Goal: Task Accomplishment & Management: Complete application form

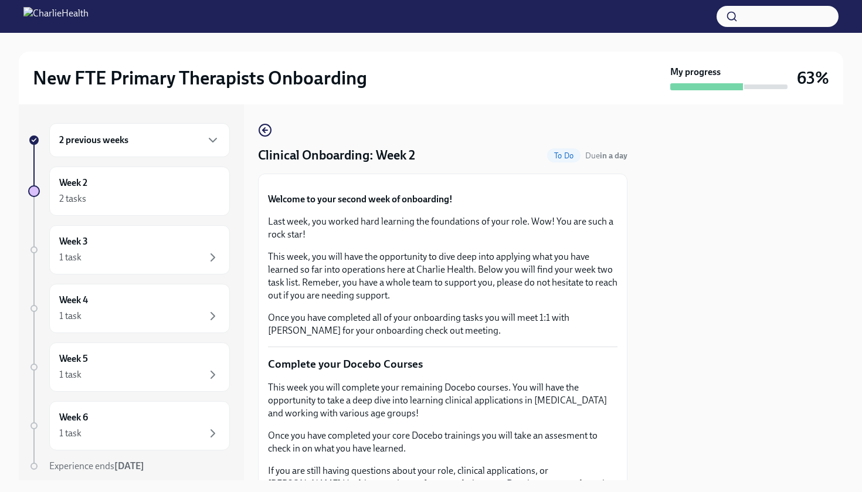
click at [727, 245] on div at bounding box center [743, 292] width 202 height 376
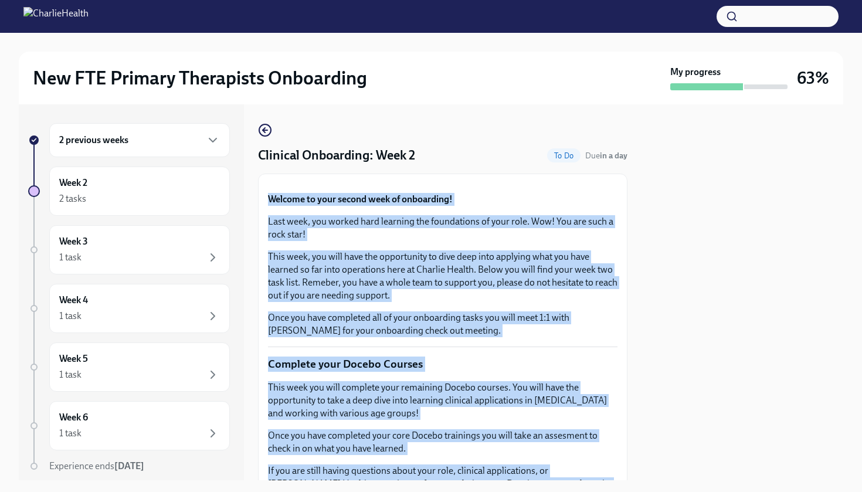
drag, startPoint x: 727, startPoint y: 245, endPoint x: 560, endPoint y: 200, distance: 173.8
click at [562, 201] on div "2 previous weeks Week 2 2 tasks Week 3 1 task Week 4 1 task Week 5 1 task Week …" at bounding box center [431, 292] width 825 height 376
click at [185, 243] on div "Week 3 1 task" at bounding box center [139, 249] width 161 height 29
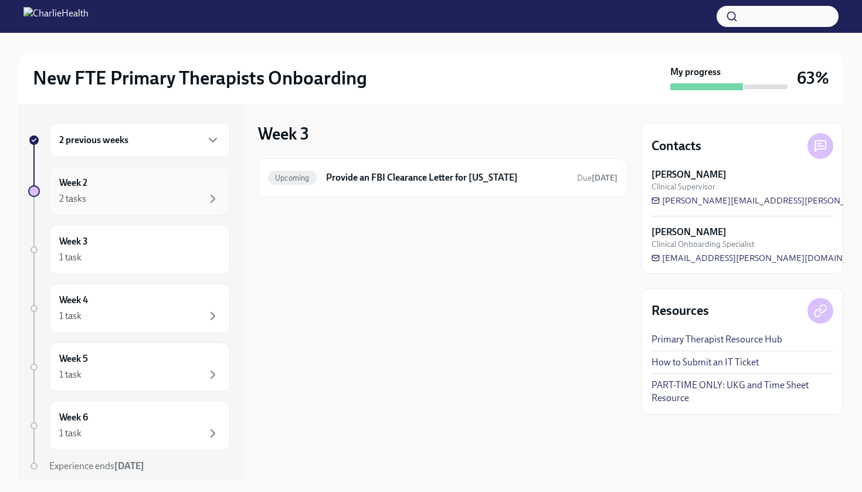
click at [189, 194] on div "2 tasks" at bounding box center [139, 199] width 161 height 14
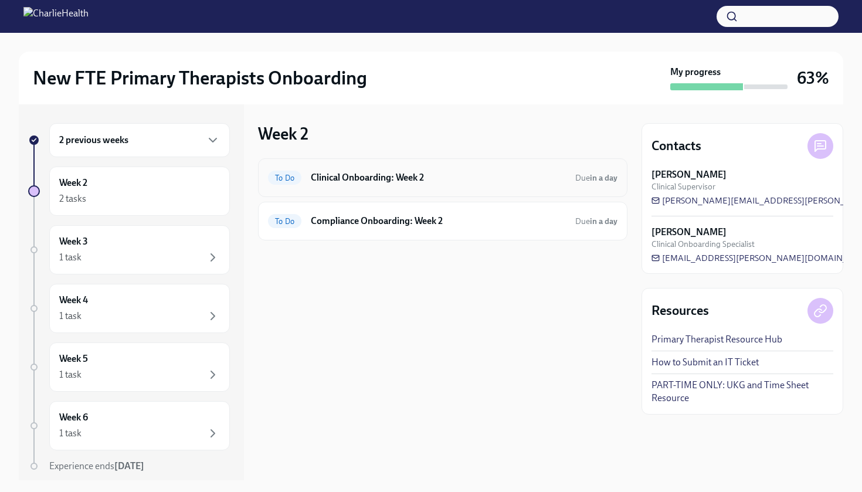
click at [438, 172] on h6 "Clinical Onboarding: Week 2" at bounding box center [438, 177] width 255 height 13
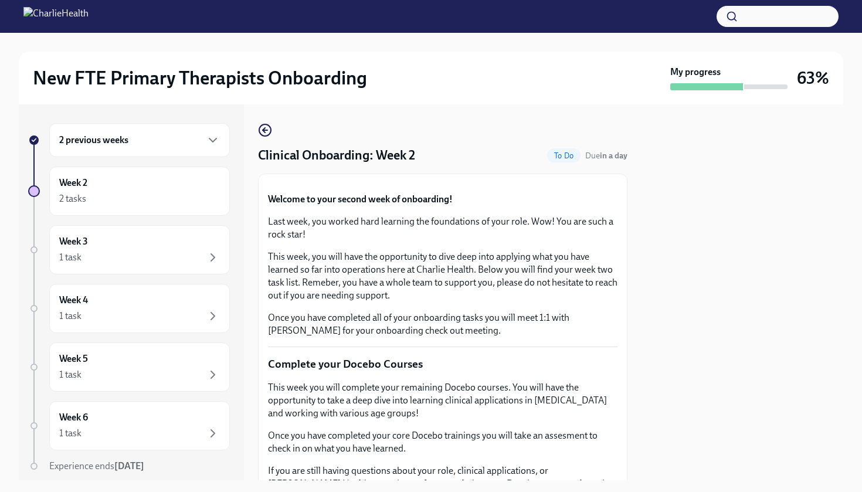
click at [473, 184] on button "Zoom image" at bounding box center [443, 184] width 350 height 0
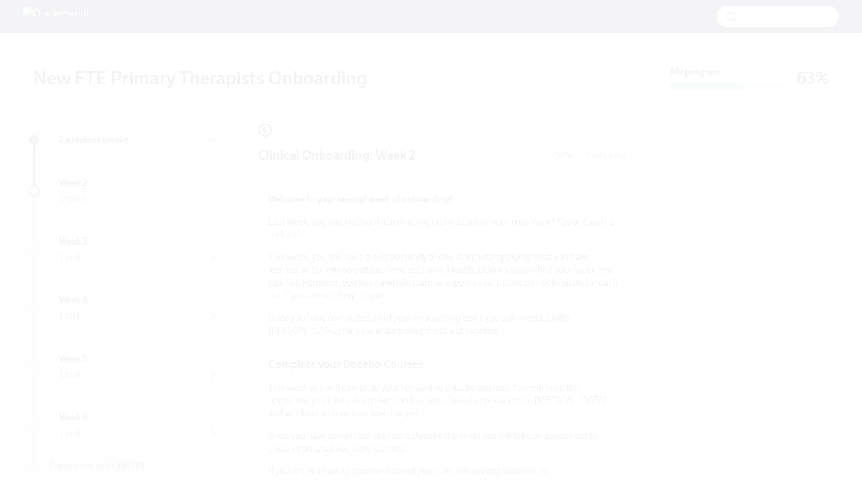
click at [586, 265] on button "Unzoom image" at bounding box center [431, 246] width 862 height 492
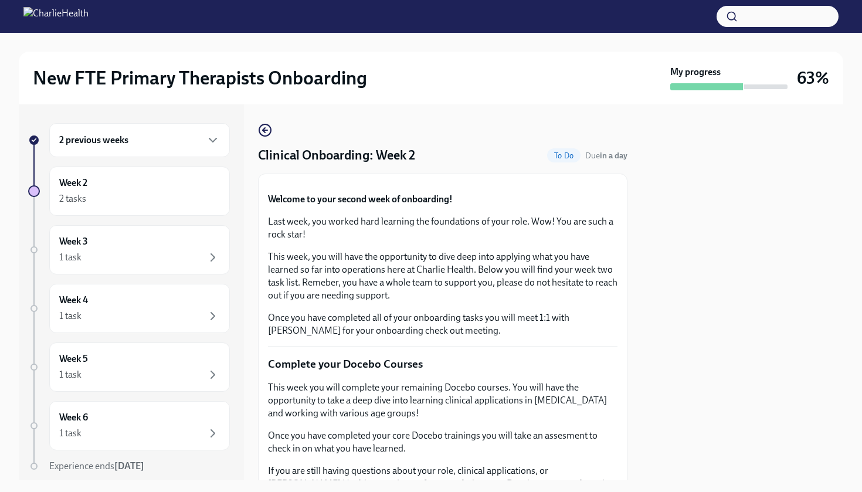
click at [586, 184] on button "Zoom image" at bounding box center [443, 184] width 350 height 0
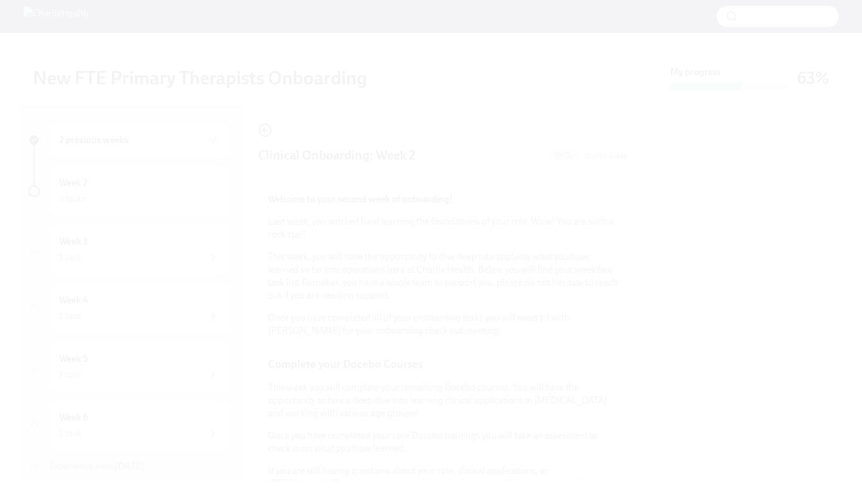
click at [566, 261] on button "Unzoom image" at bounding box center [431, 246] width 862 height 492
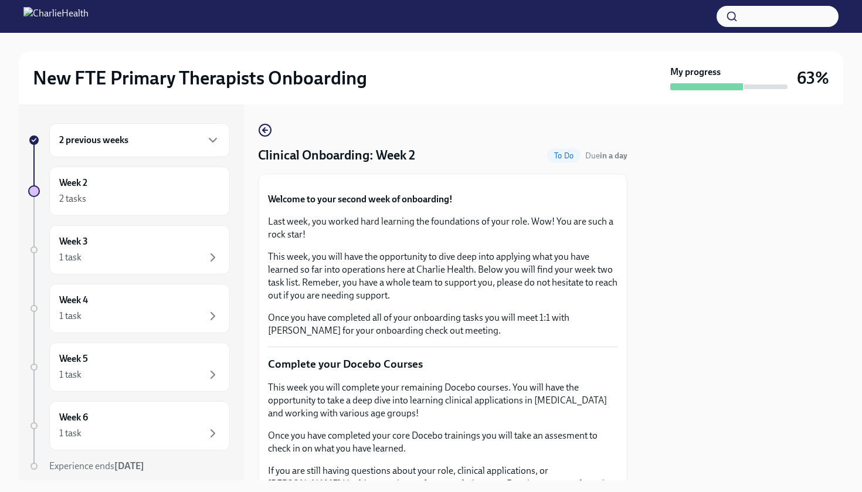
click at [615, 206] on p "Welcome to your second week of onboarding!" at bounding box center [443, 199] width 350 height 13
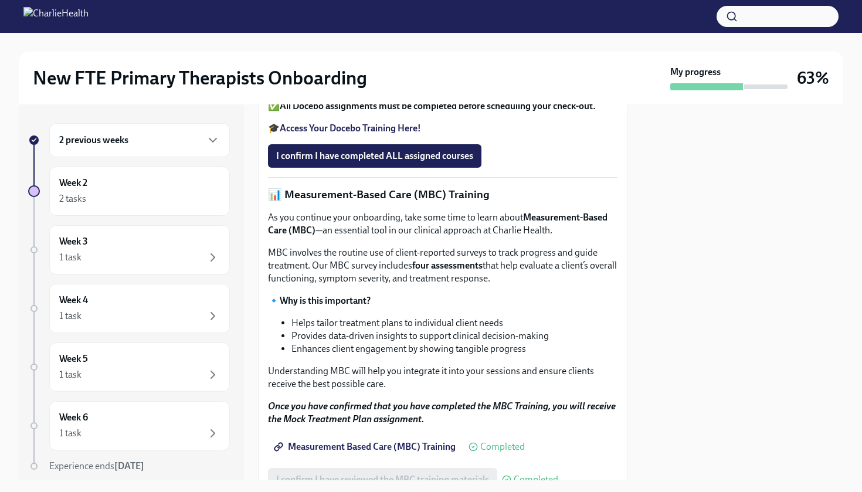
scroll to position [456, 0]
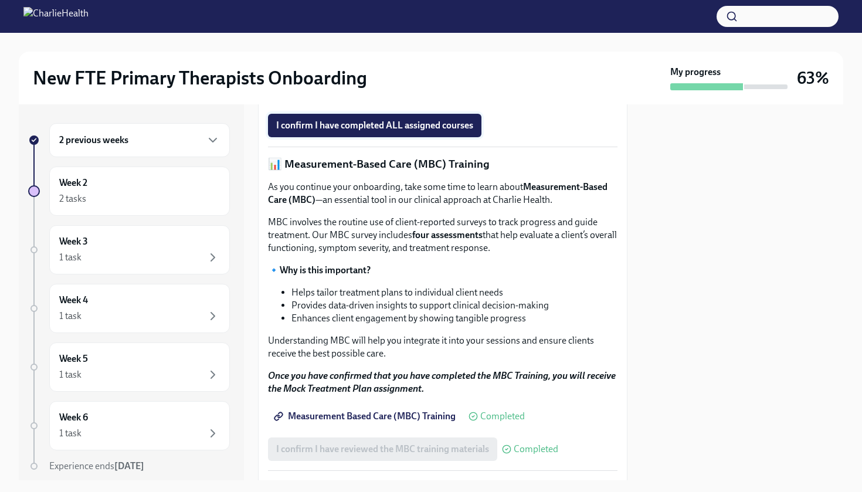
click at [419, 131] on span "I confirm I have completed ALL assigned courses" at bounding box center [374, 126] width 197 height 12
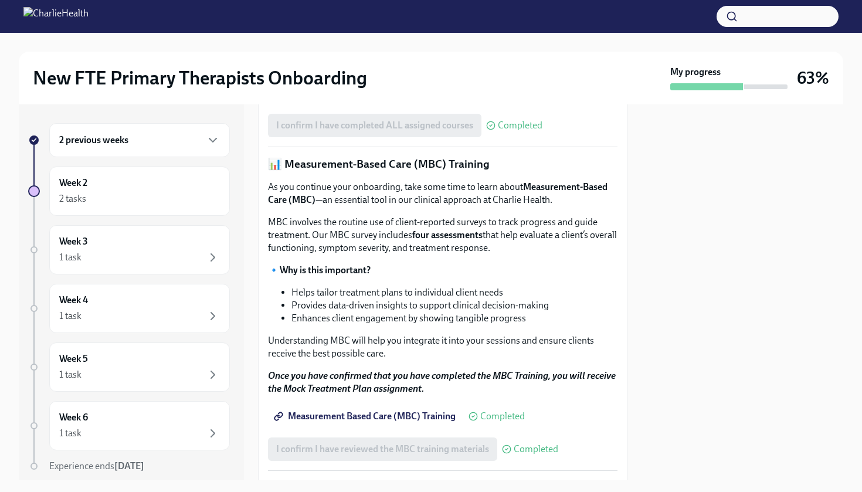
click at [705, 314] on div at bounding box center [743, 292] width 202 height 376
click at [688, 335] on div at bounding box center [743, 292] width 202 height 376
click at [594, 395] on div "As you continue your onboarding, take some time to learn about Measurement-Base…" at bounding box center [443, 288] width 350 height 215
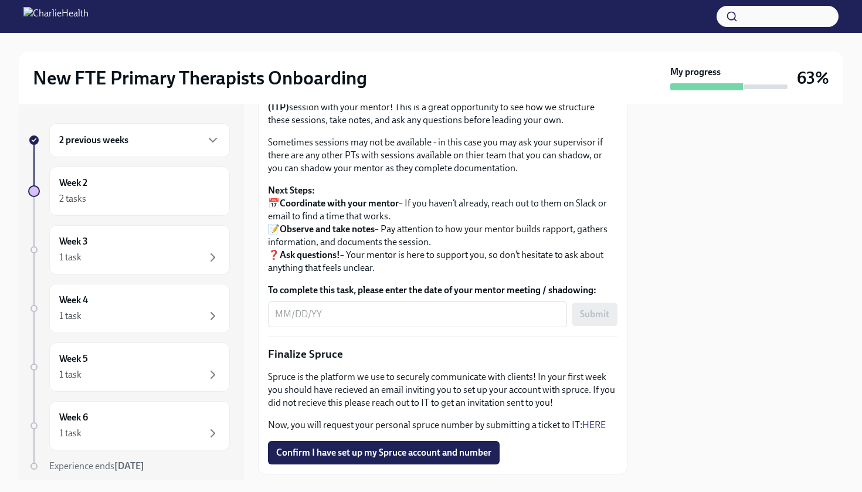
scroll to position [1150, 0]
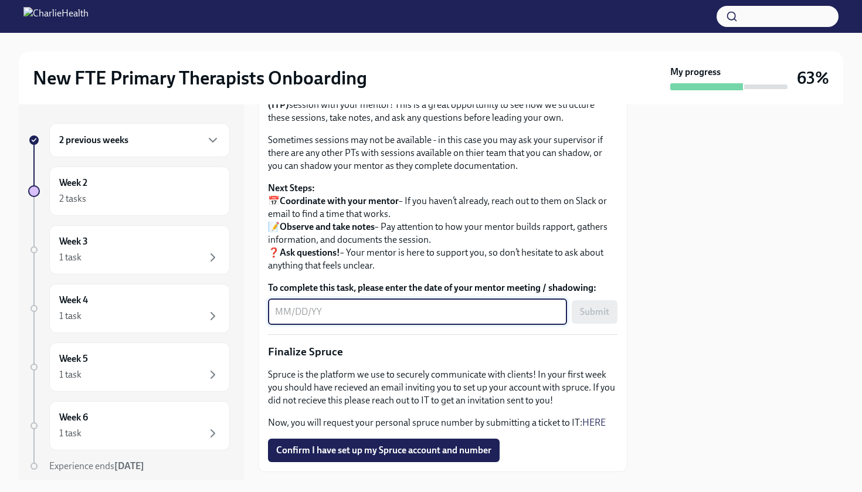
click at [420, 319] on textarea "To complete this task, please enter the date of your mentor meeting / shadowing:" at bounding box center [417, 312] width 285 height 14
type textarea "08/28/2025"
click at [585, 318] on span "Submit" at bounding box center [594, 312] width 29 height 12
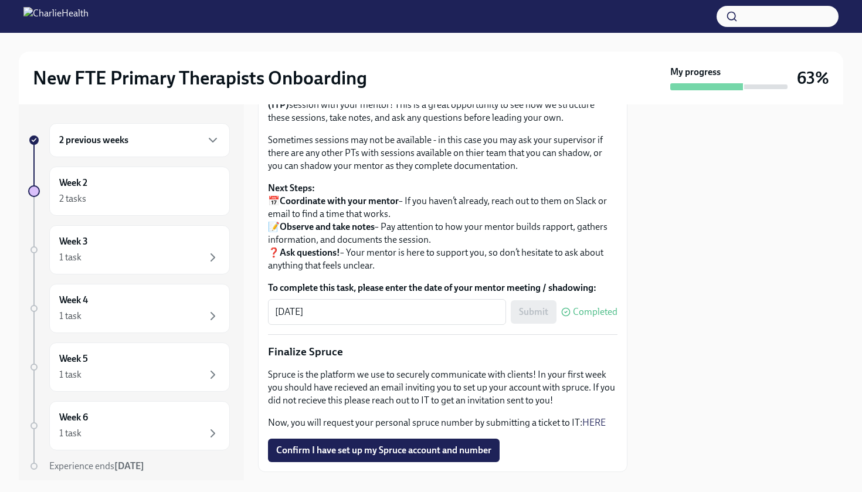
click at [665, 459] on div at bounding box center [743, 292] width 202 height 376
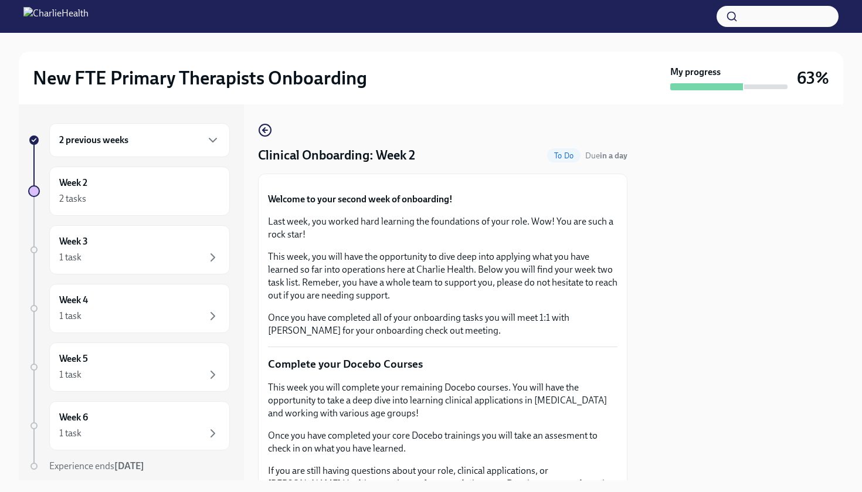
click at [197, 141] on div "2 previous weeks" at bounding box center [139, 140] width 161 height 14
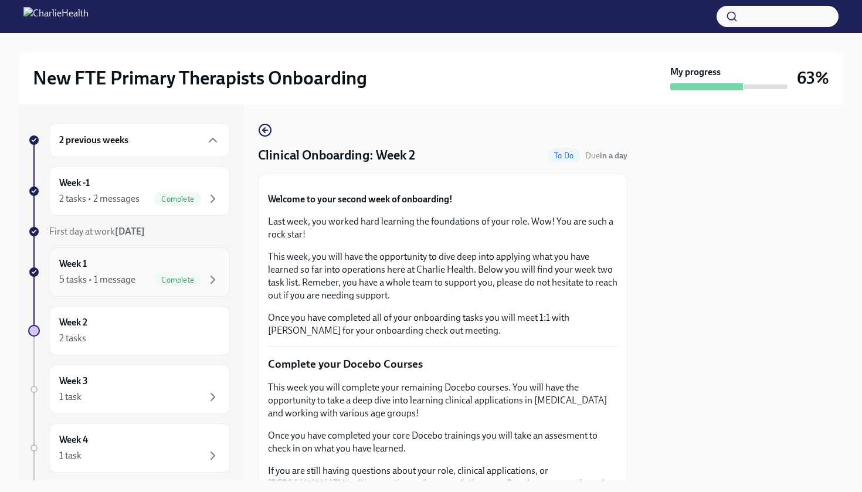
click at [142, 261] on div "Week 1 5 tasks • 1 message Complete" at bounding box center [139, 272] width 161 height 29
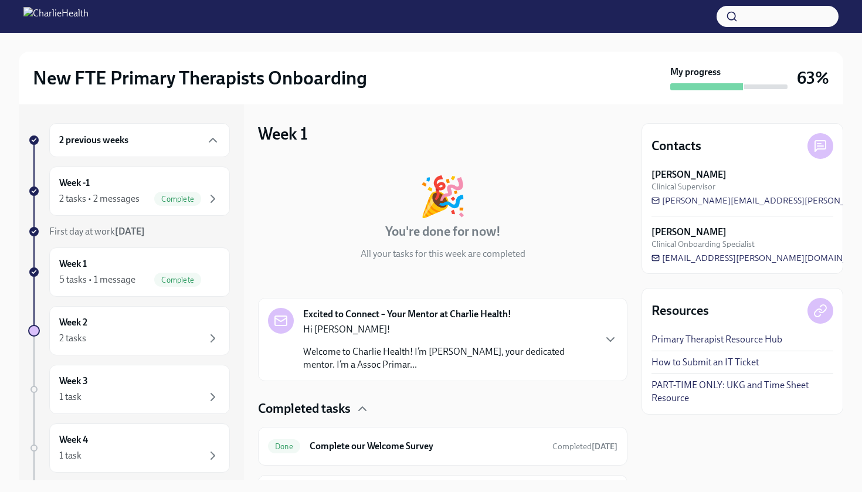
click at [522, 388] on div "🎉 You're done for now! All your tasks for this week are completed Excited to Co…" at bounding box center [443, 408] width 370 height 500
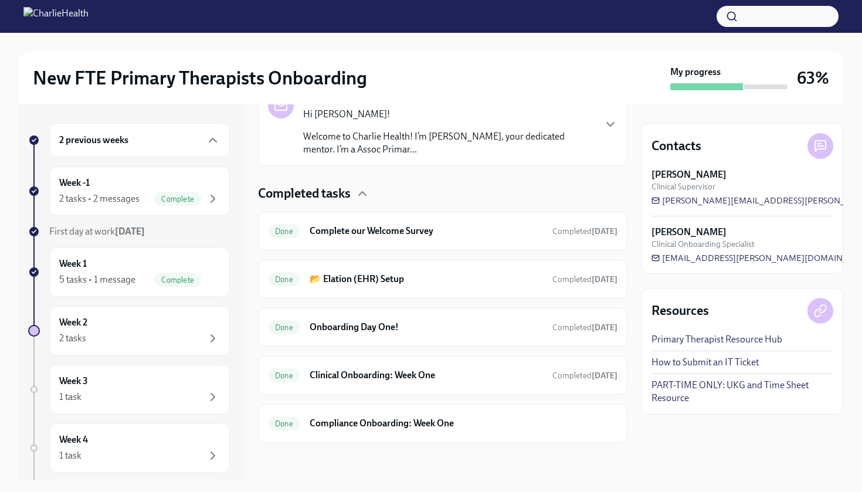
scroll to position [215, 0]
click at [478, 374] on h6 "Clinical Onboarding: Week One" at bounding box center [426, 375] width 233 height 13
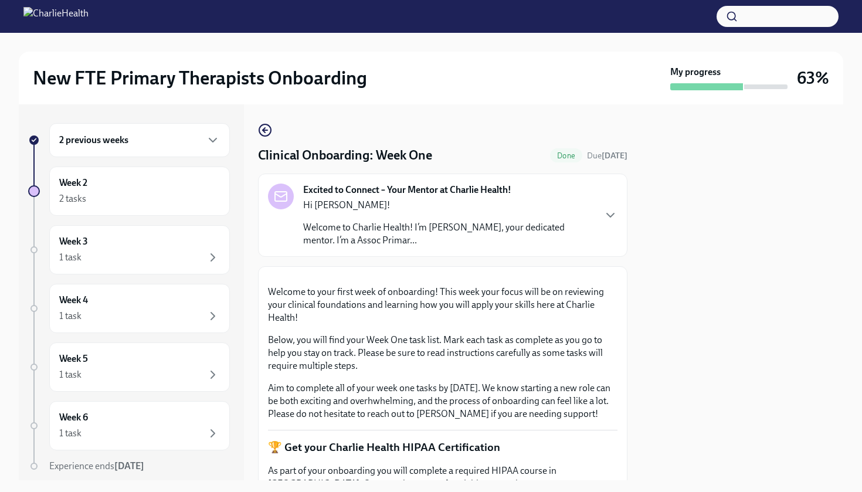
click at [478, 276] on button "Zoom image" at bounding box center [443, 276] width 350 height 0
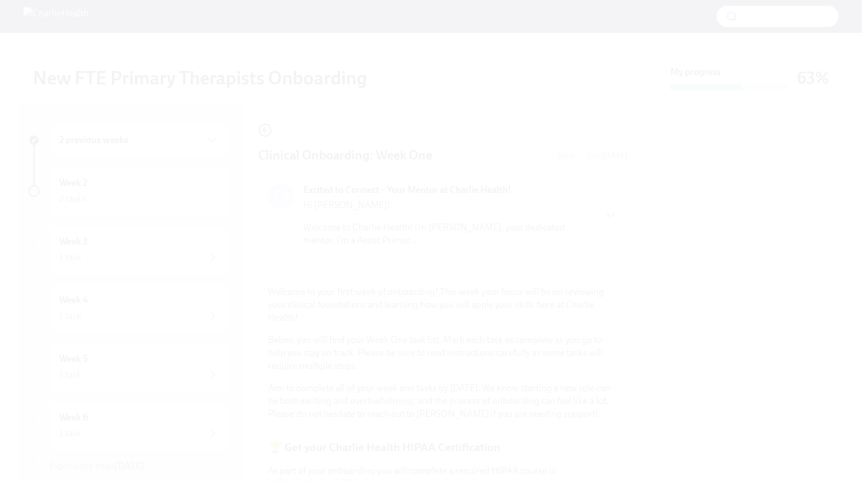
click at [478, 373] on button "Unzoom image" at bounding box center [431, 246] width 862 height 492
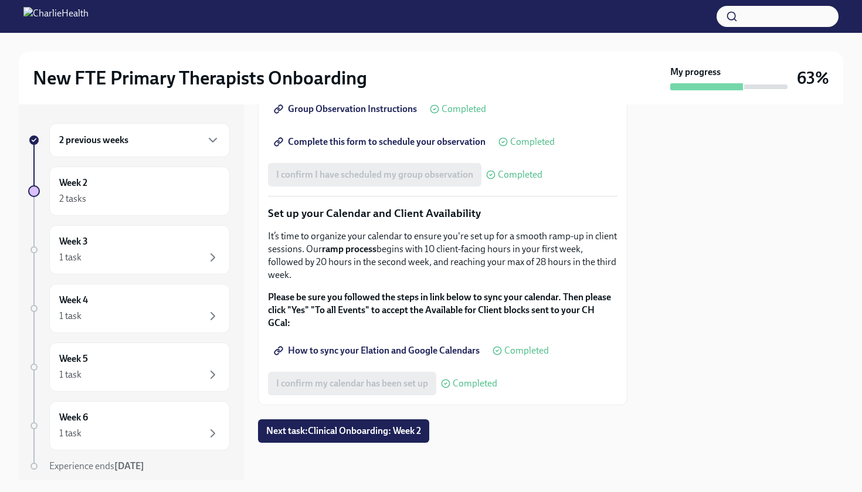
scroll to position [1909, 0]
click at [104, 212] on div "Week 2 2 tasks" at bounding box center [139, 191] width 181 height 49
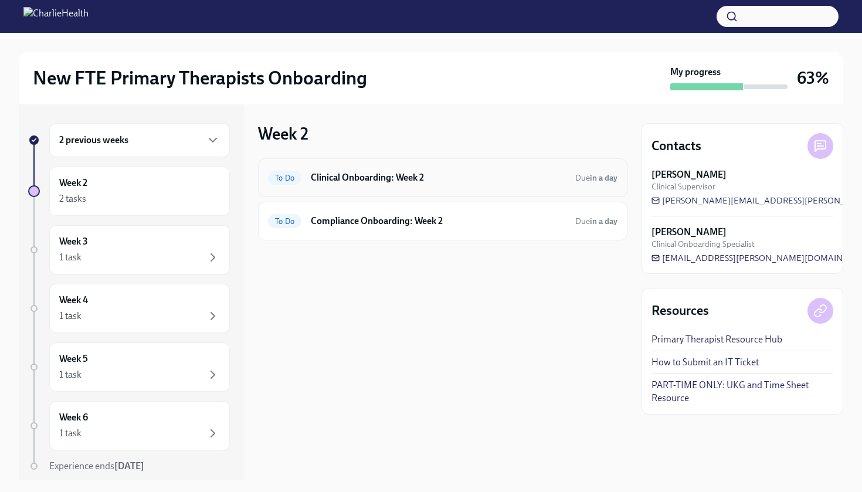
click at [407, 185] on div "To Do Clinical Onboarding: Week 2 Due in a day" at bounding box center [443, 177] width 350 height 19
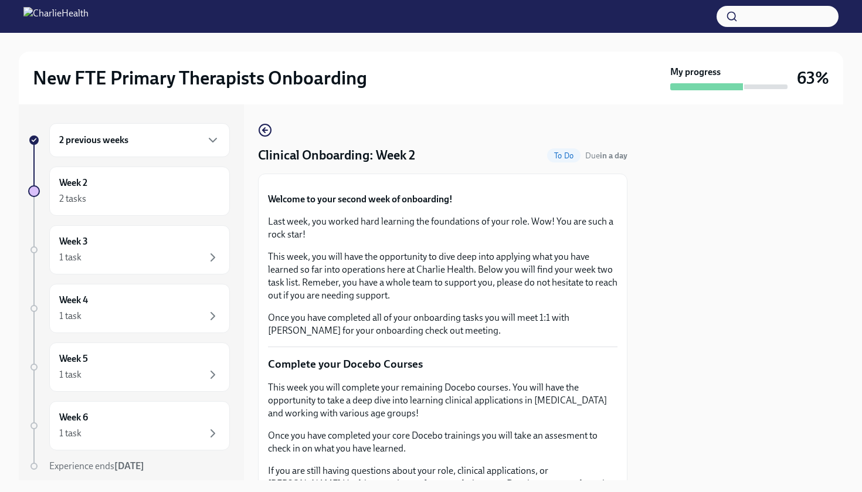
click at [407, 184] on button "Zoom image" at bounding box center [443, 184] width 350 height 0
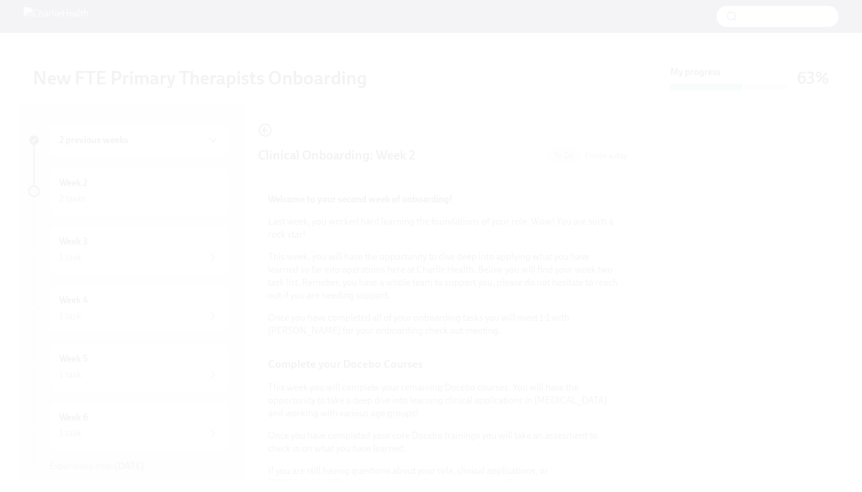
click at [407, 185] on button "Unzoom image" at bounding box center [431, 246] width 862 height 492
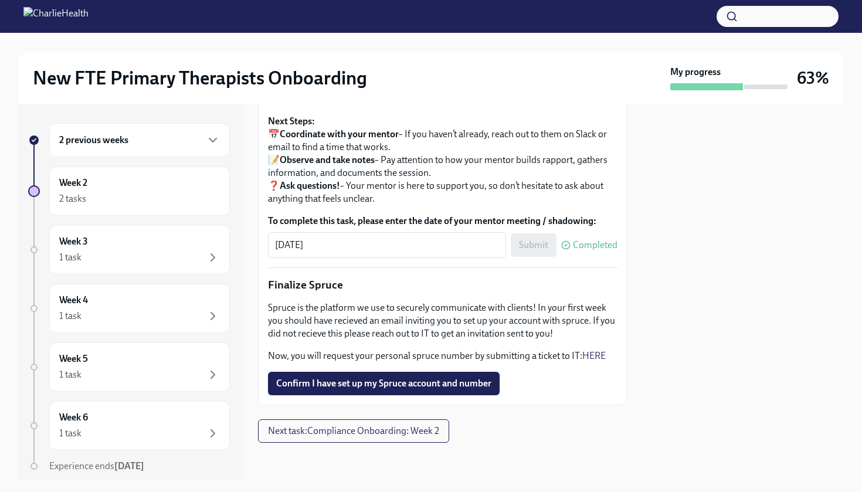
scroll to position [1358, 0]
click at [353, 388] on button "Confirm I have set up my Spruce account and number" at bounding box center [384, 383] width 232 height 23
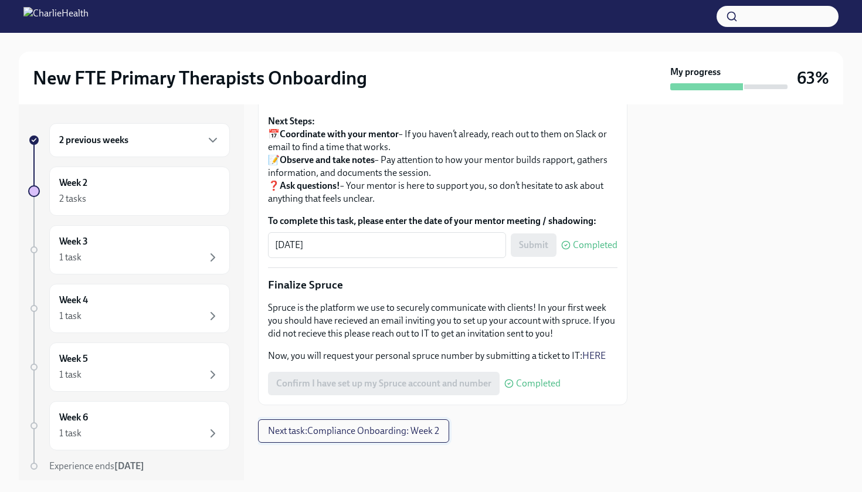
click at [360, 443] on button "Next task : Compliance Onboarding: Week 2" at bounding box center [353, 430] width 191 height 23
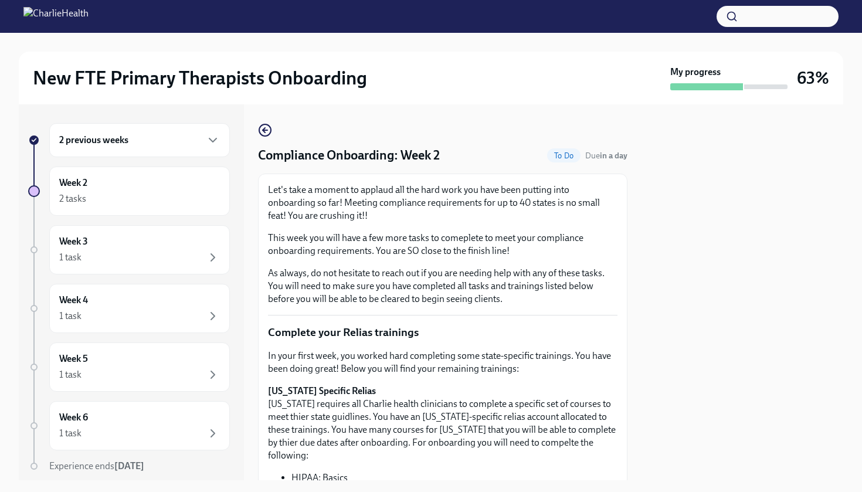
click at [655, 365] on div at bounding box center [743, 292] width 202 height 376
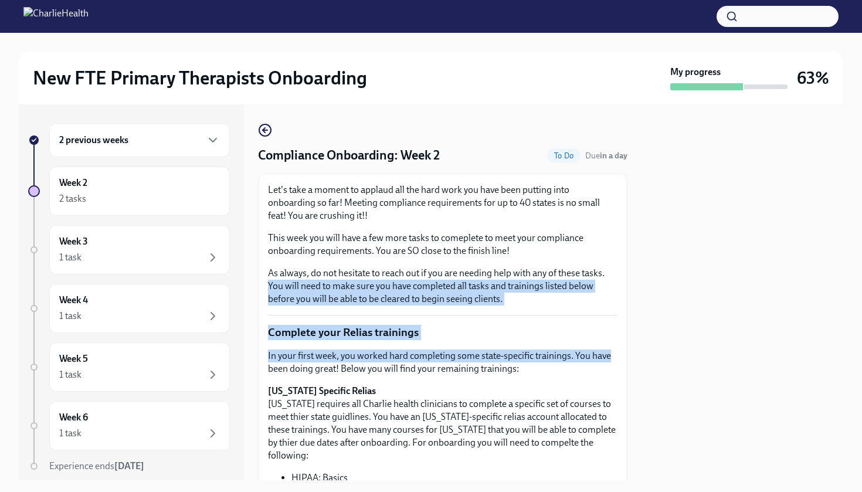
drag, startPoint x: 622, startPoint y: 279, endPoint x: 622, endPoint y: 363, distance: 83.9
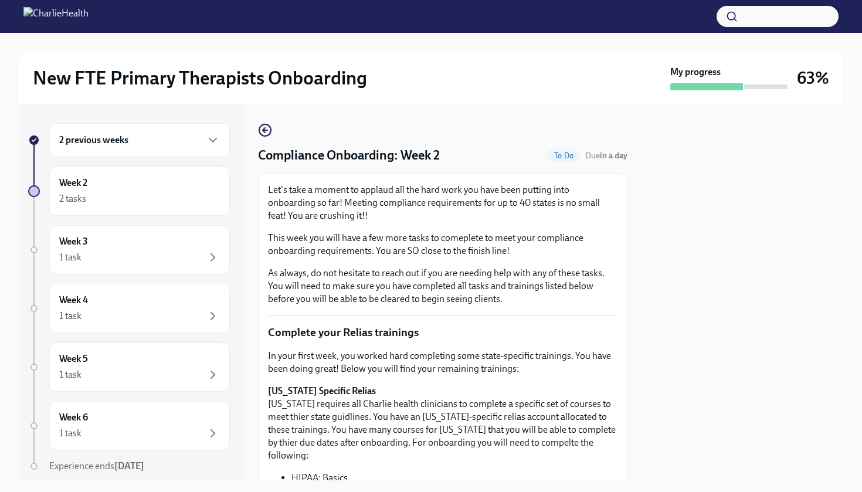
click at [649, 358] on div at bounding box center [743, 292] width 202 height 376
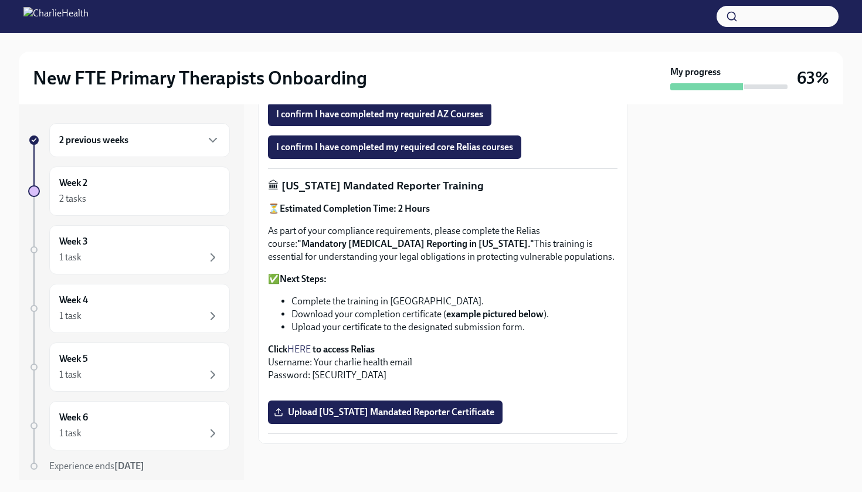
scroll to position [582, 0]
